Goal: Information Seeking & Learning: Find specific fact

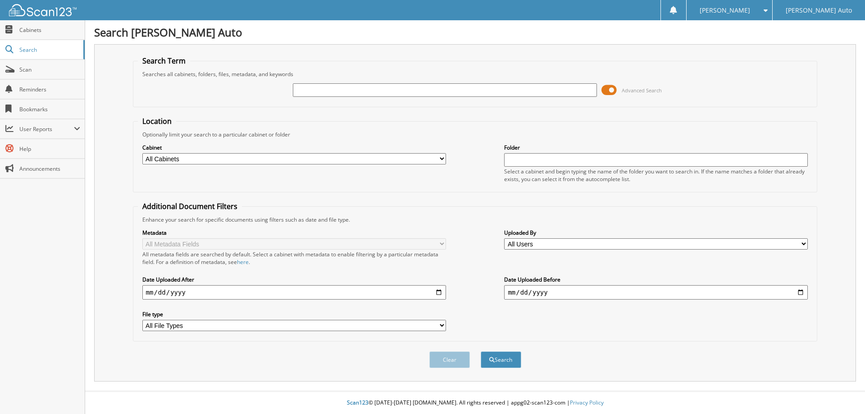
click at [414, 94] on input "text" at bounding box center [445, 90] width 304 height 14
click at [321, 161] on select "All Cabinets A/P - Ford A/R - Ford Acctg -Ford Applications Customer Communicat…" at bounding box center [294, 158] width 304 height 11
select select "5871"
click at [142, 153] on select "All Cabinets A/P - Ford A/R - Ford Acctg -Ford Applications Customer Communicat…" at bounding box center [294, 158] width 304 height 11
click at [340, 88] on input "text" at bounding box center [445, 90] width 304 height 14
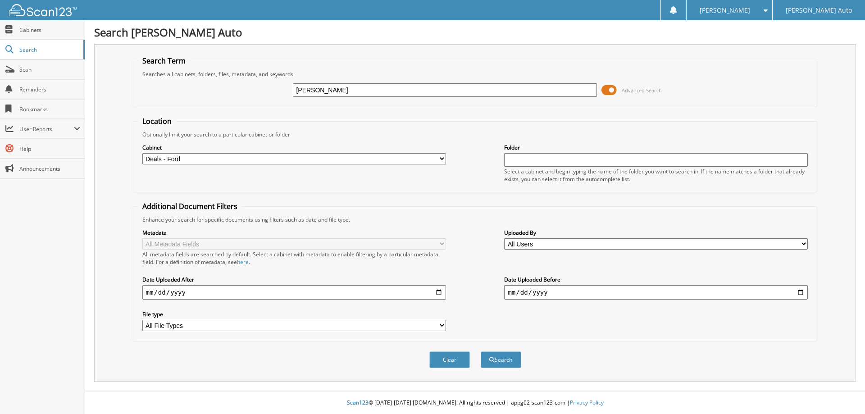
type input "[PERSON_NAME]"
click at [481, 352] on button "Search" at bounding box center [501, 360] width 41 height 17
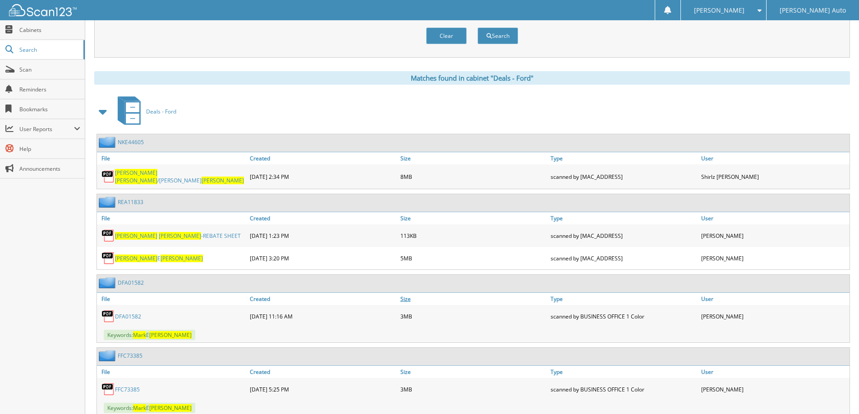
scroll to position [352, 0]
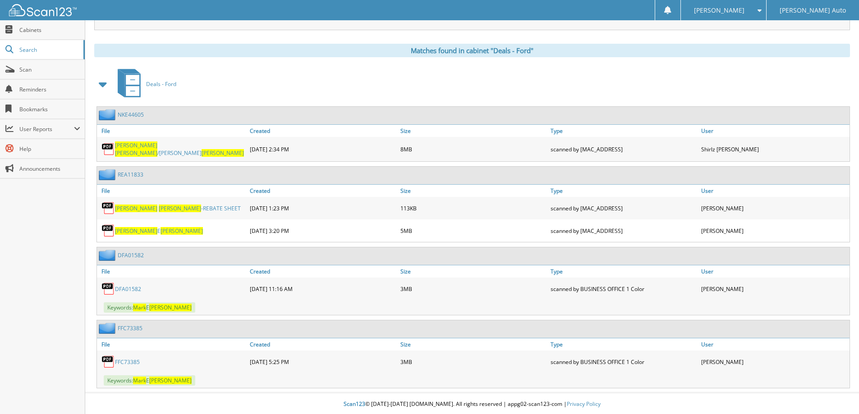
click at [175, 206] on link "[PERSON_NAME] -REBATE SHEET" at bounding box center [178, 209] width 126 height 8
click at [160, 229] on span "[PERSON_NAME]" at bounding box center [181, 231] width 42 height 8
click at [38, 28] on span "Cabinets" at bounding box center [49, 30] width 61 height 8
